Goal: Transaction & Acquisition: Purchase product/service

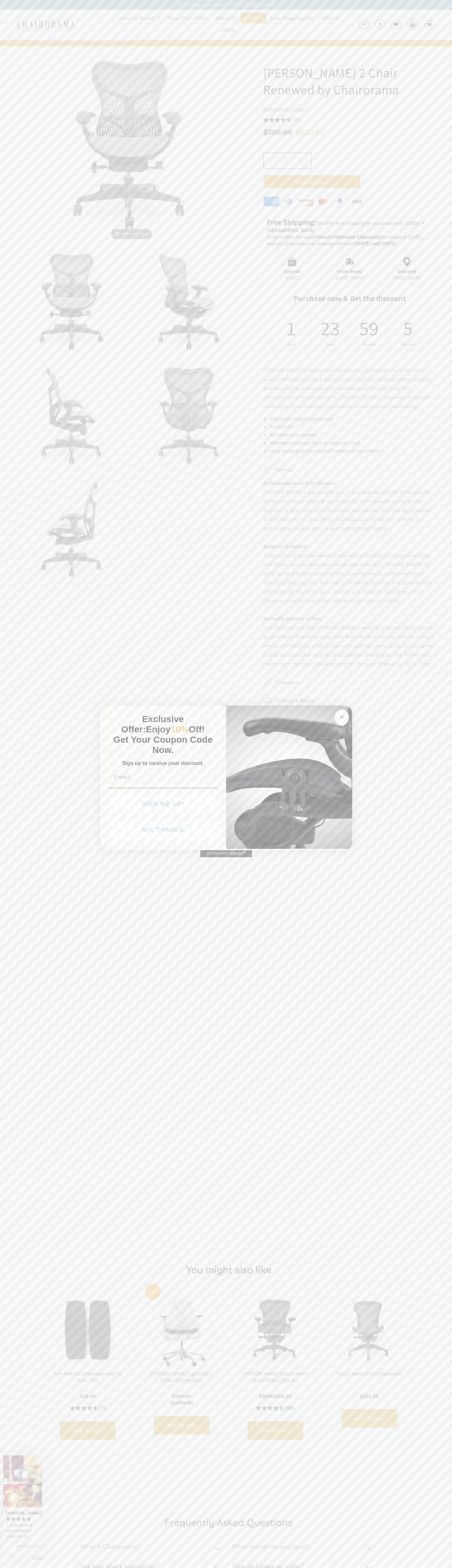
click at [163, 831] on button "NO, THANKS" at bounding box center [163, 830] width 109 height 21
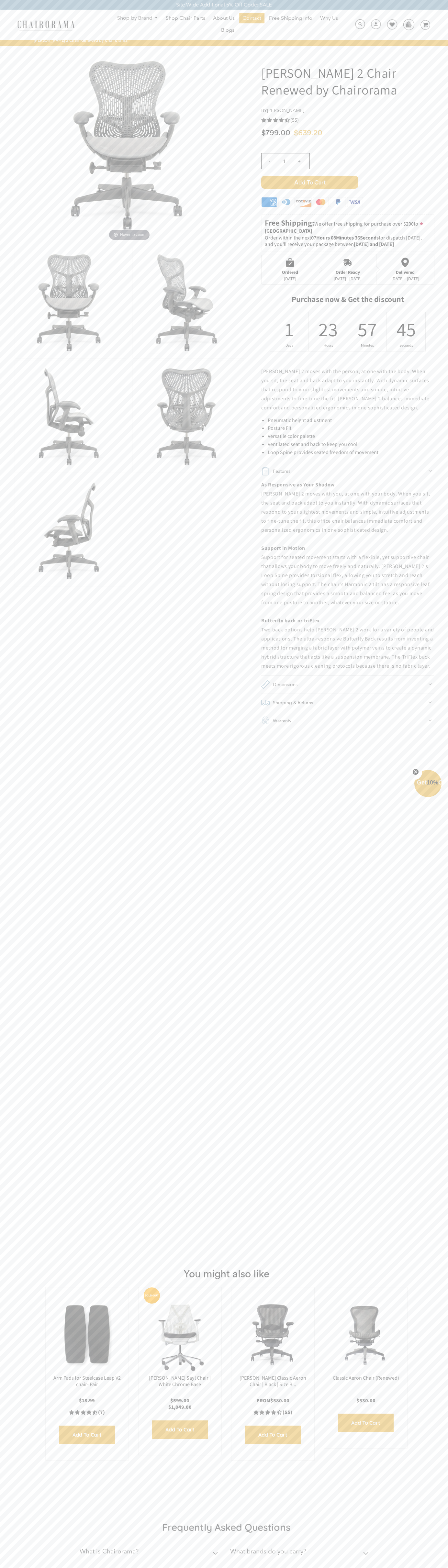
click at [309, 182] on span "Add to Cart" at bounding box center [309, 182] width 97 height 13
click at [425, 25] on icon at bounding box center [425, 24] width 5 height 4
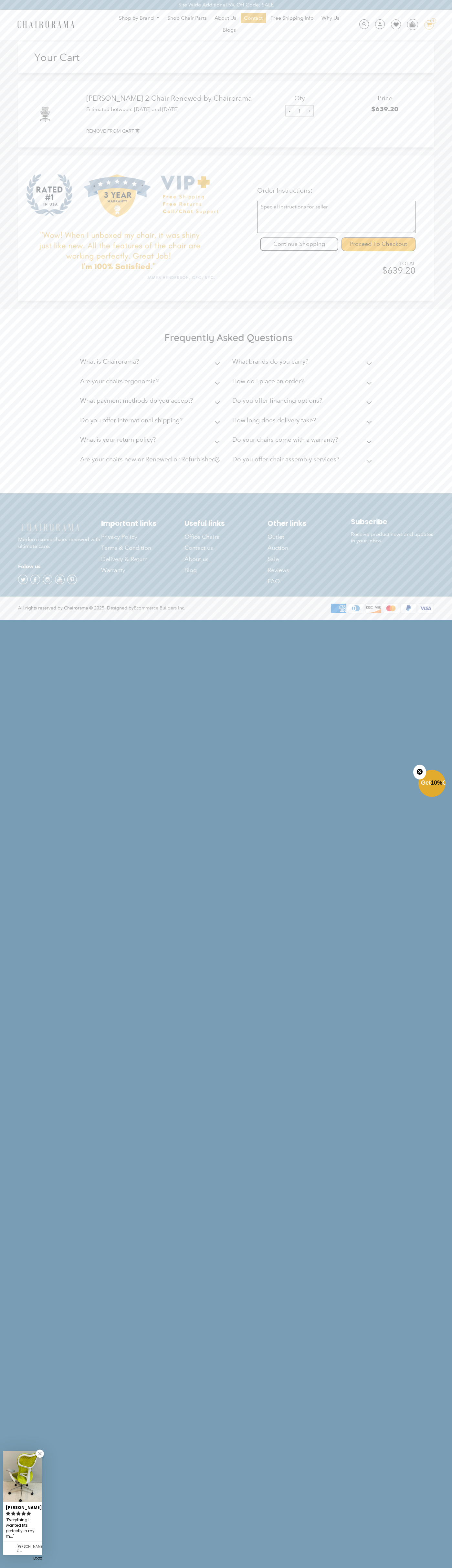
click at [378, 244] on input "Proceed To Checkout" at bounding box center [378, 244] width 74 height 13
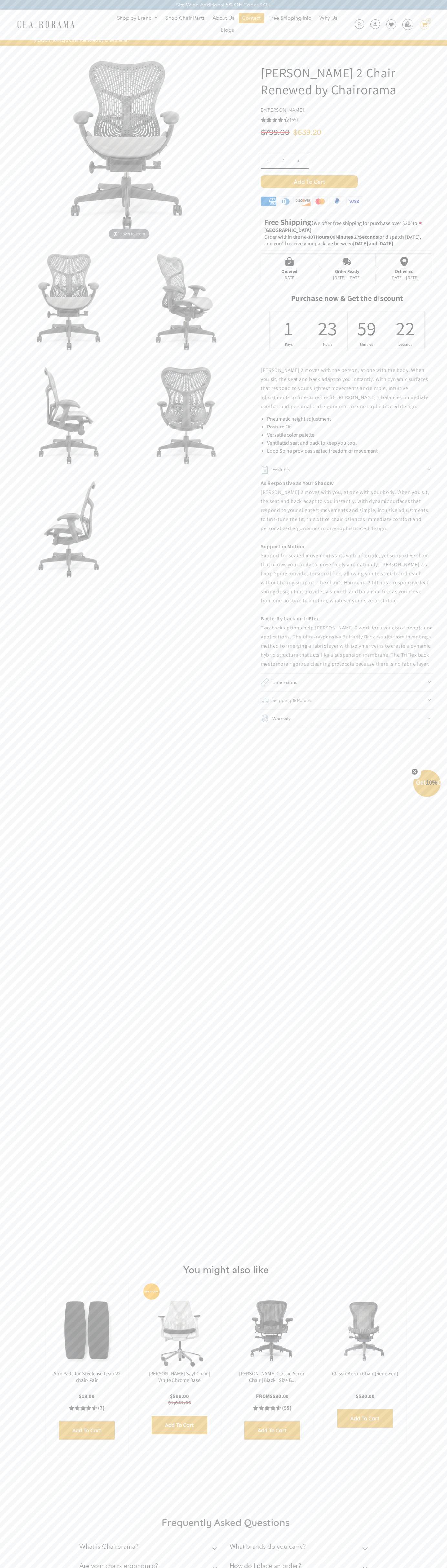
click at [415, 772] on icon "Close teaser" at bounding box center [414, 772] width 2 height 2
